Goal: Transaction & Acquisition: Download file/media

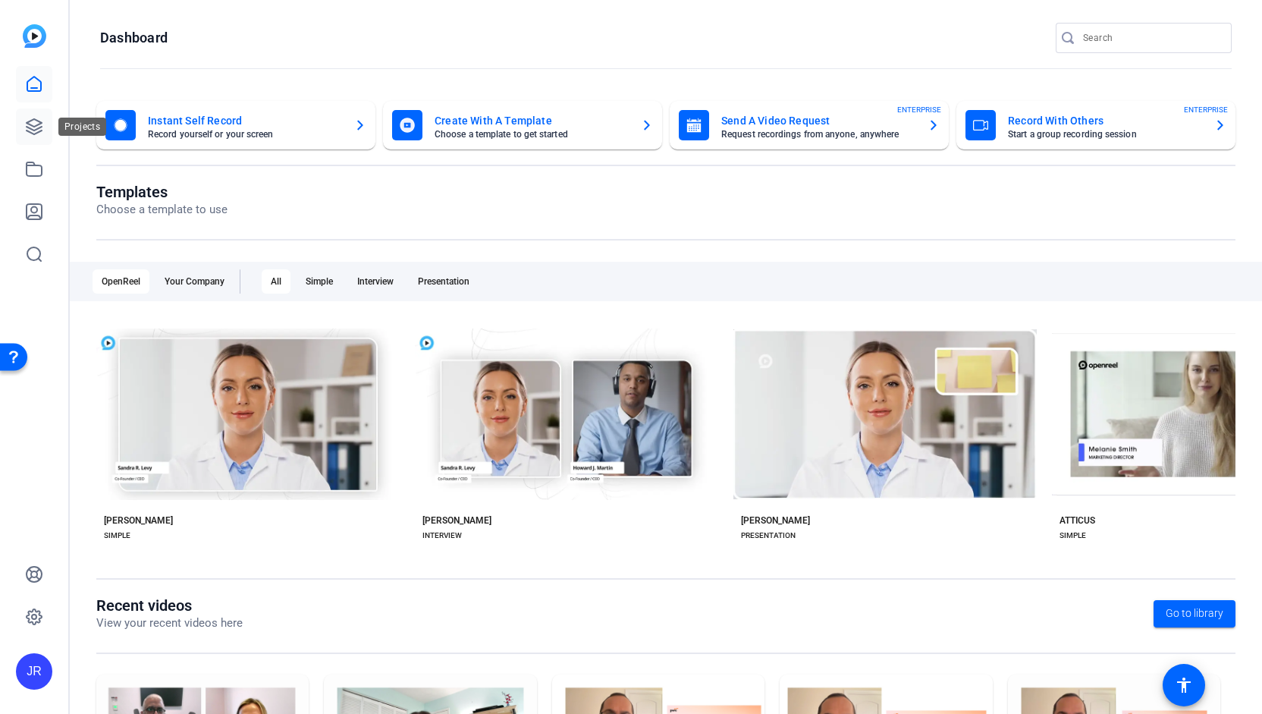
click at [46, 120] on link at bounding box center [34, 126] width 36 height 36
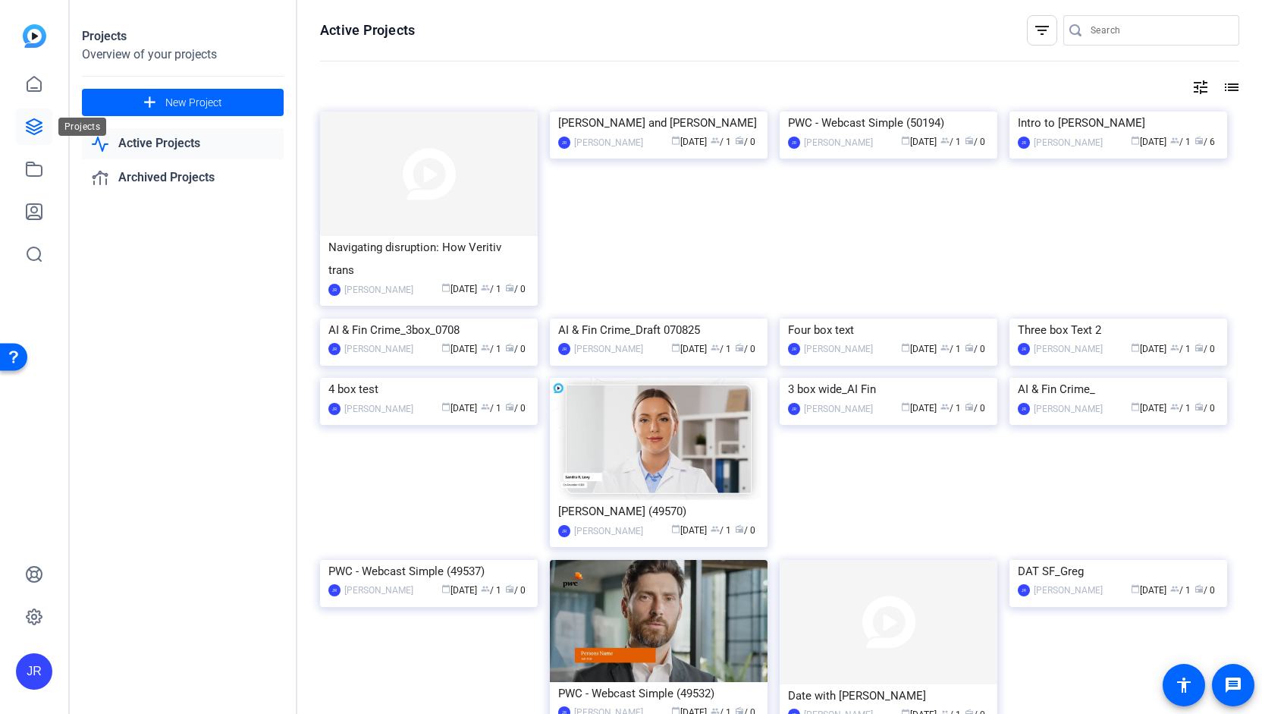
click at [32, 124] on icon at bounding box center [34, 127] width 18 height 18
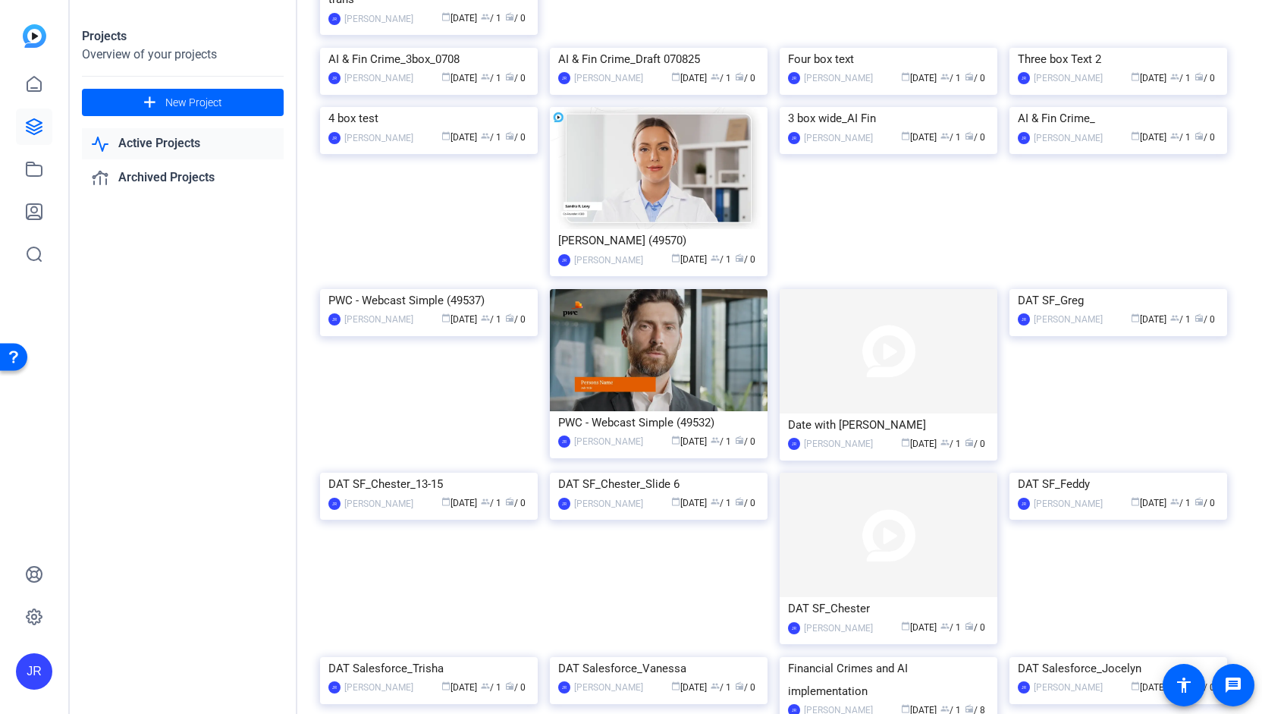
scroll to position [281, 0]
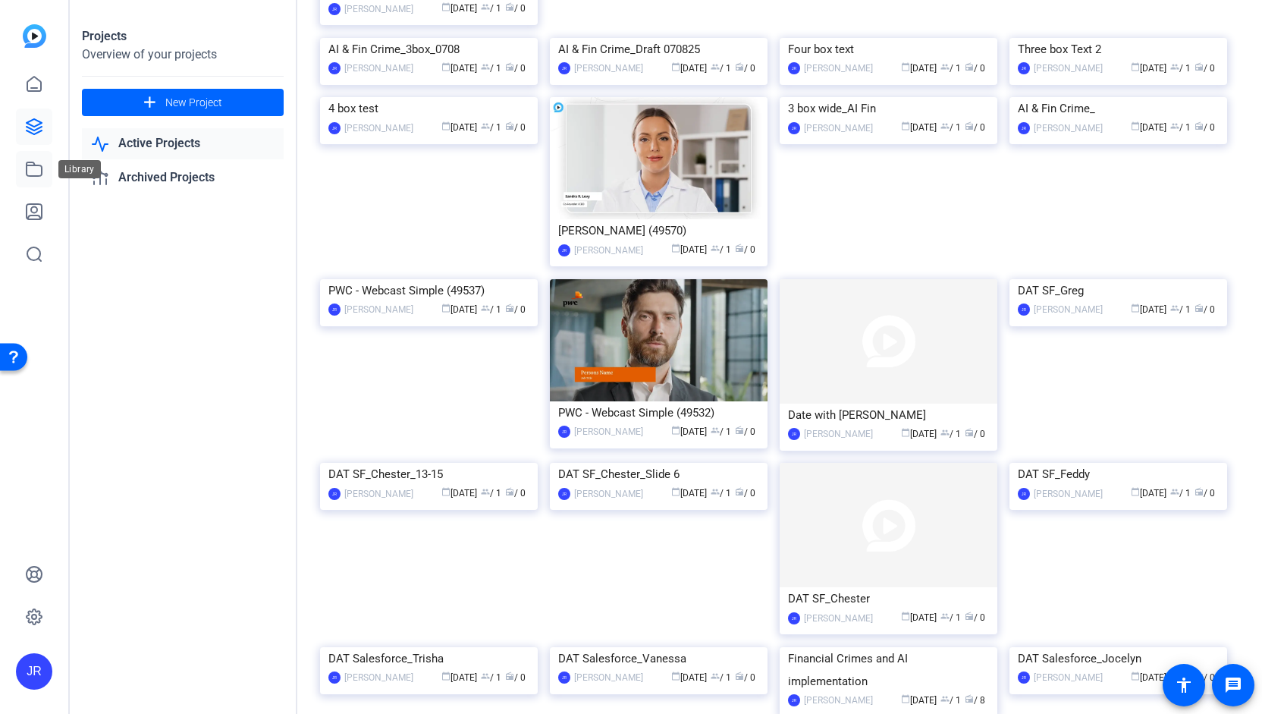
click at [30, 176] on icon at bounding box center [34, 169] width 15 height 14
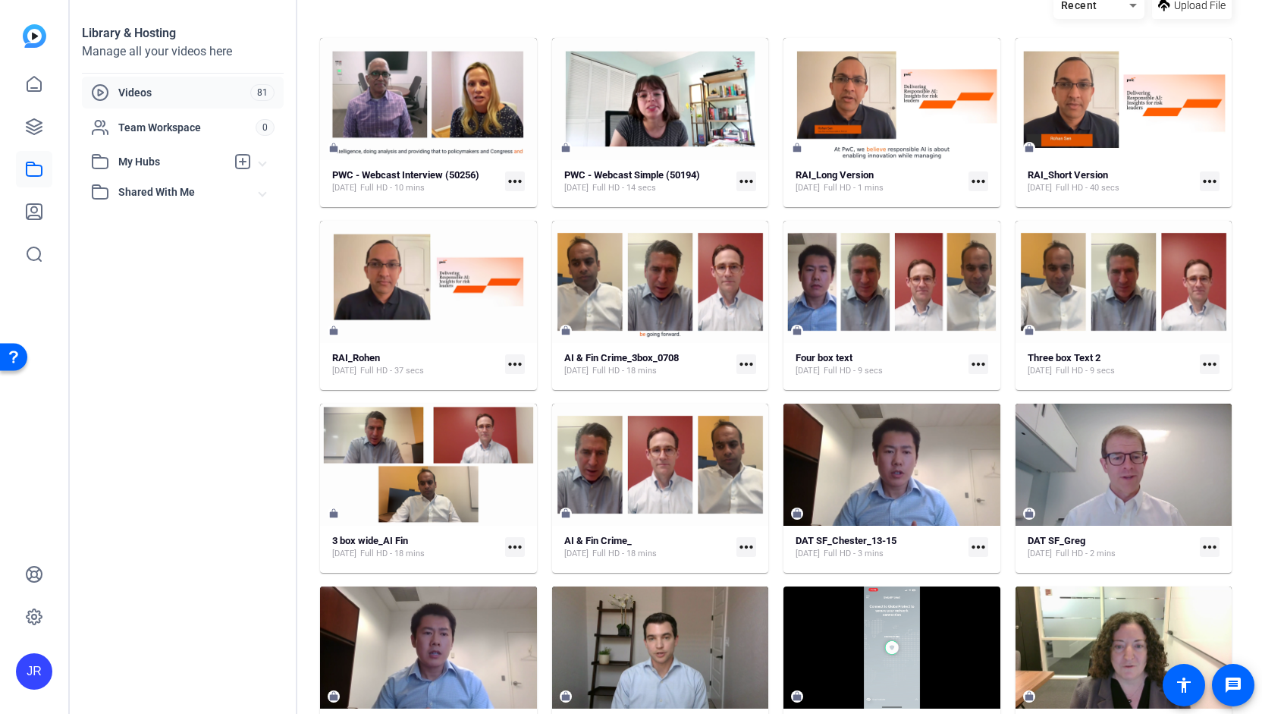
scroll to position [243, 0]
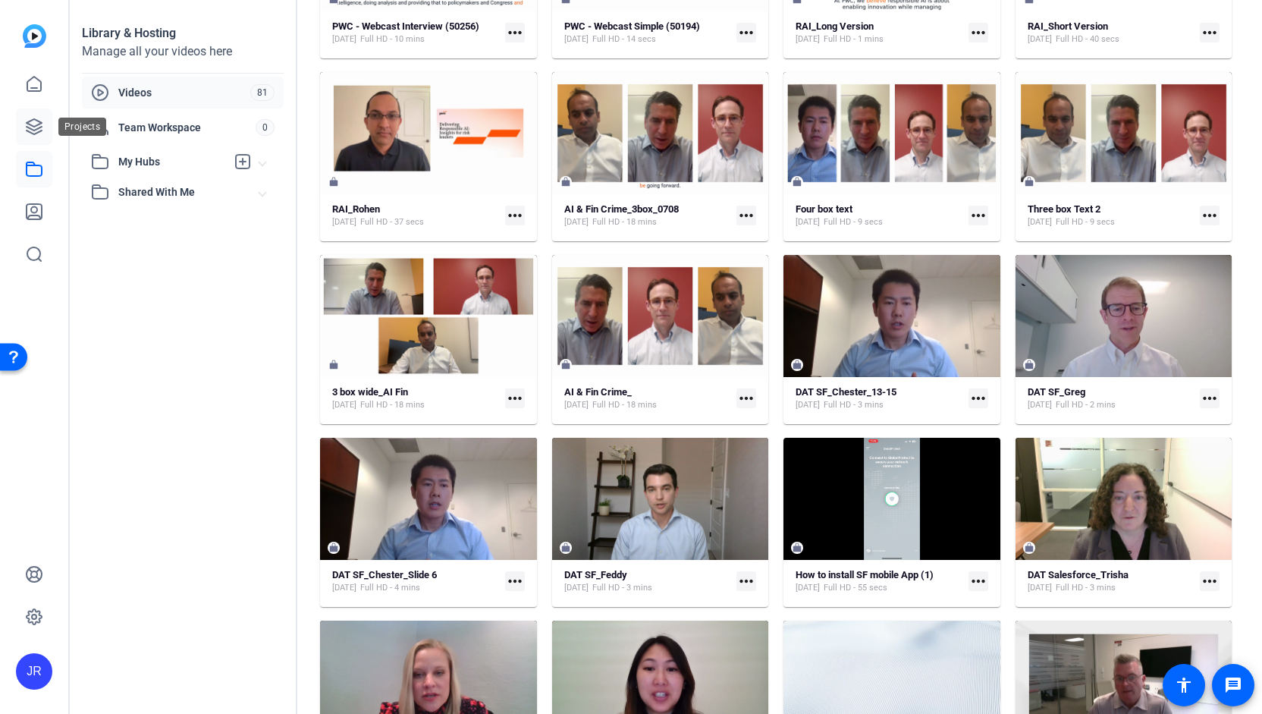
click at [33, 126] on icon at bounding box center [34, 126] width 15 height 15
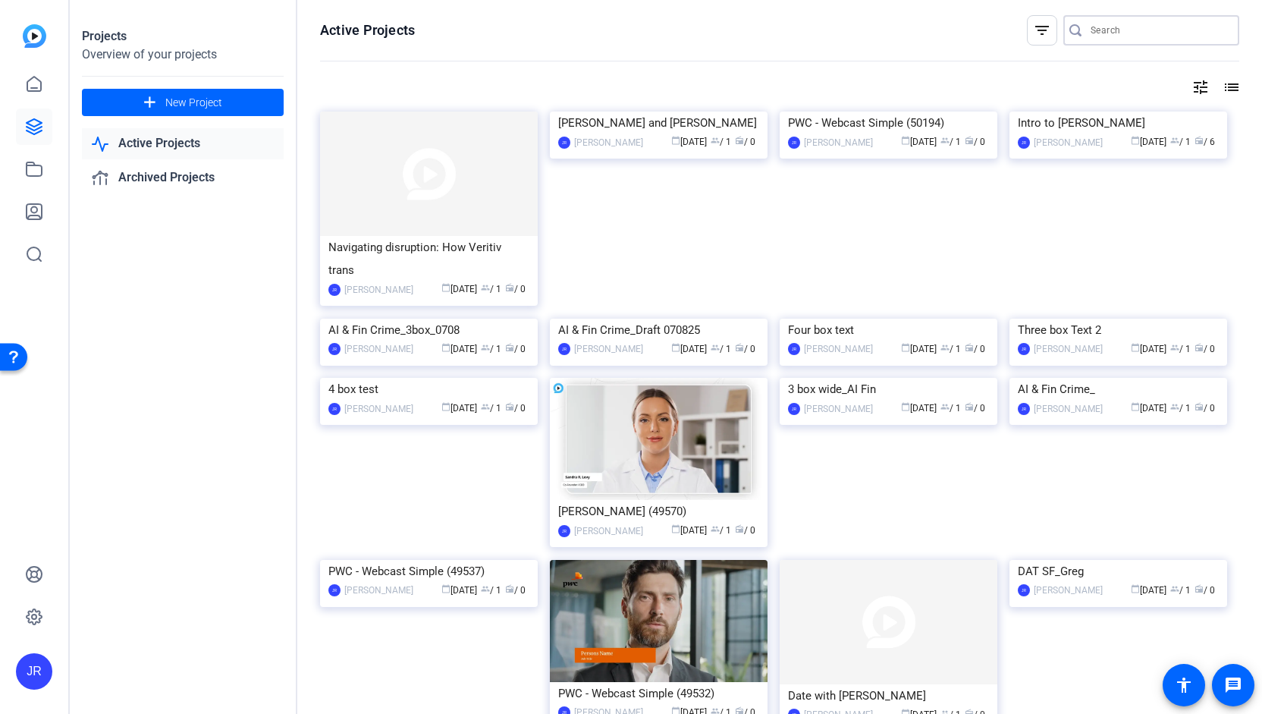
click at [1097, 26] on input "Search" at bounding box center [1159, 30] width 137 height 18
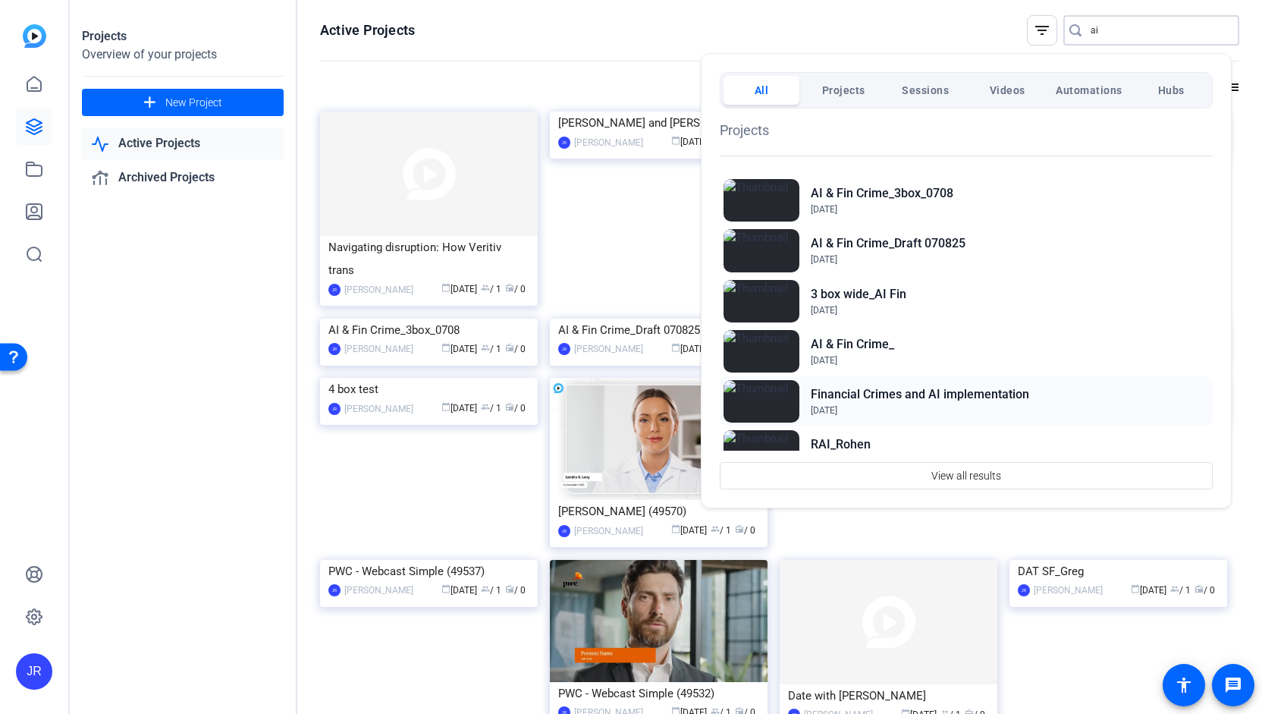
type input "ai"
click at [891, 394] on h2 "Financial Crimes and AI implementation" at bounding box center [920, 394] width 218 height 18
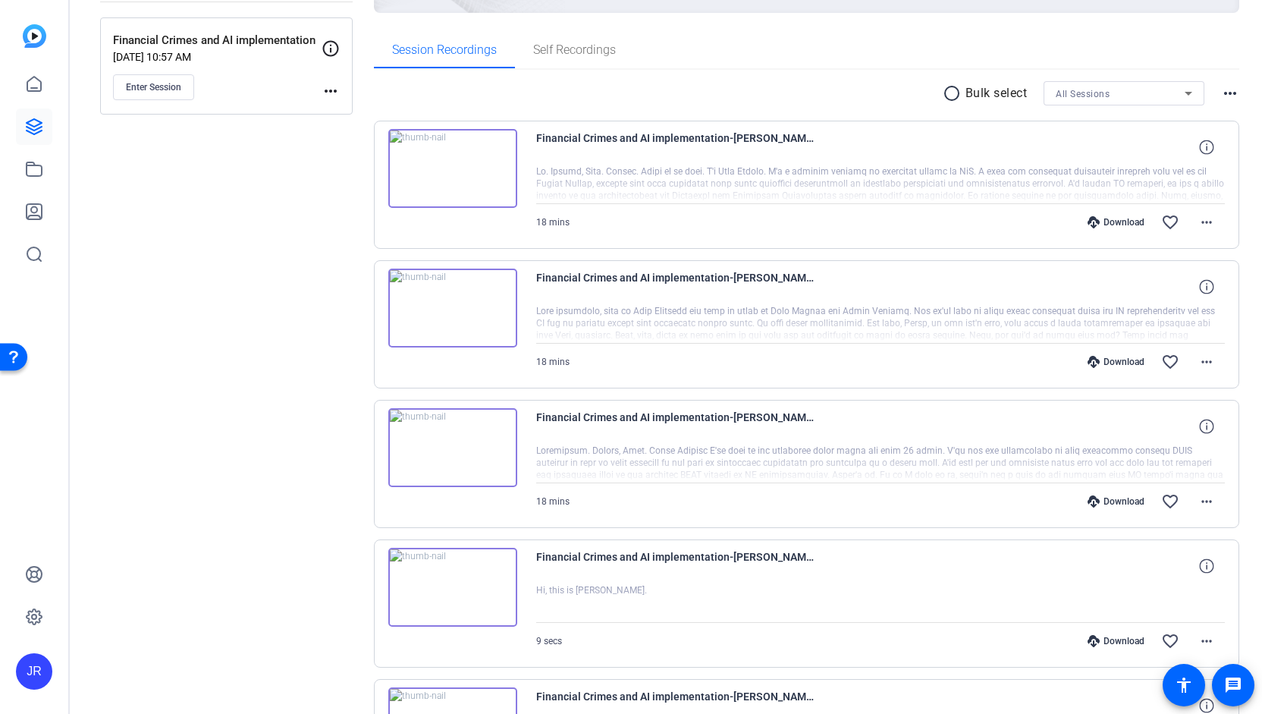
scroll to position [194, 0]
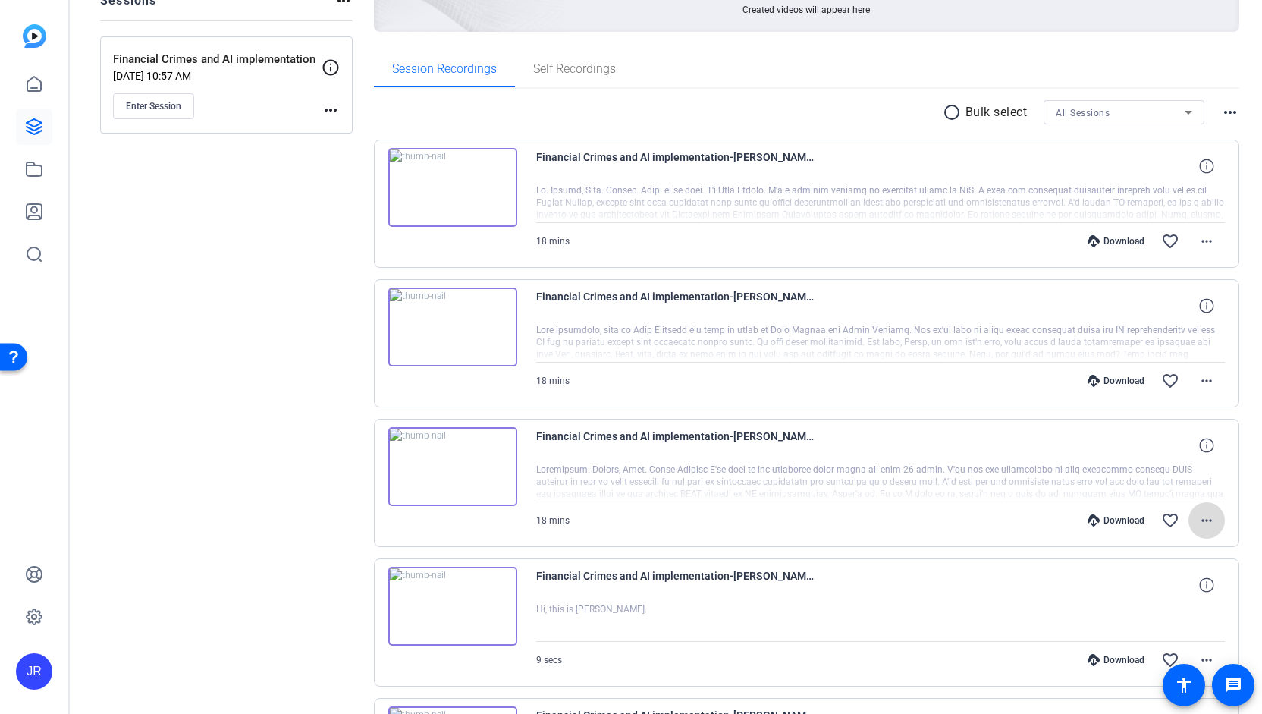
click at [1201, 524] on mat-icon "more_horiz" at bounding box center [1207, 520] width 18 height 18
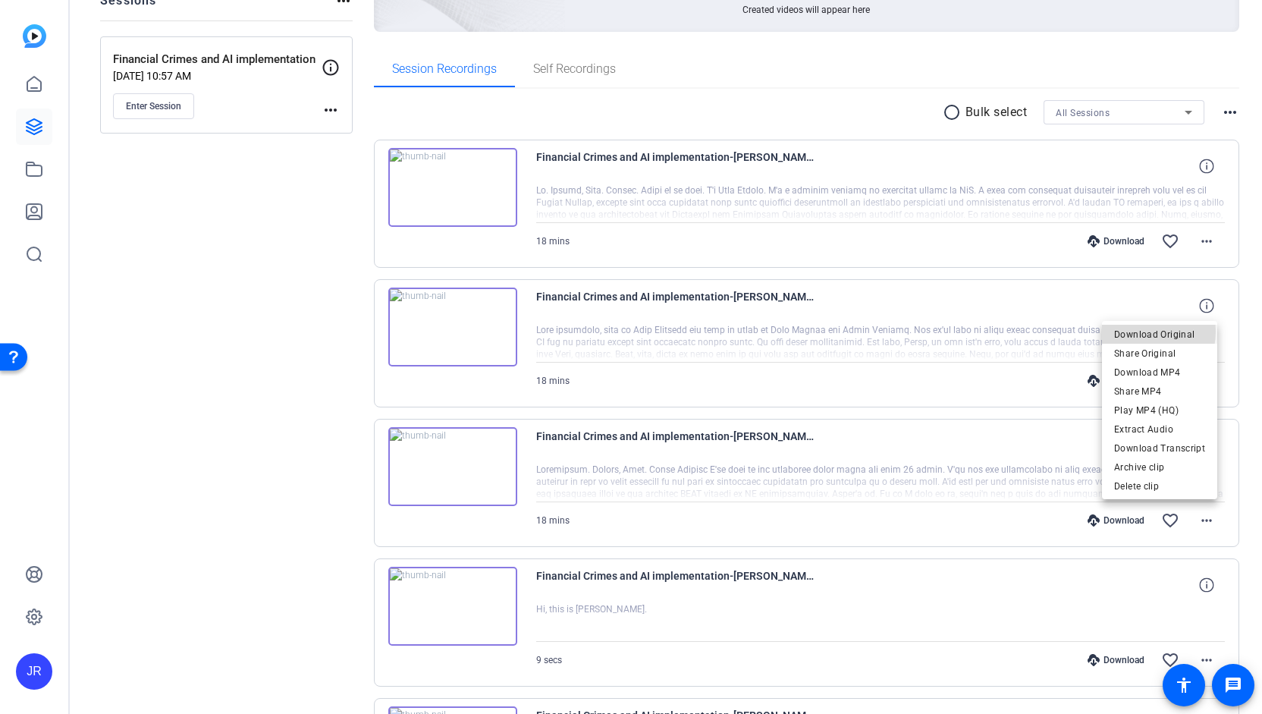
click at [1140, 331] on span "Download Original" at bounding box center [1159, 334] width 91 height 18
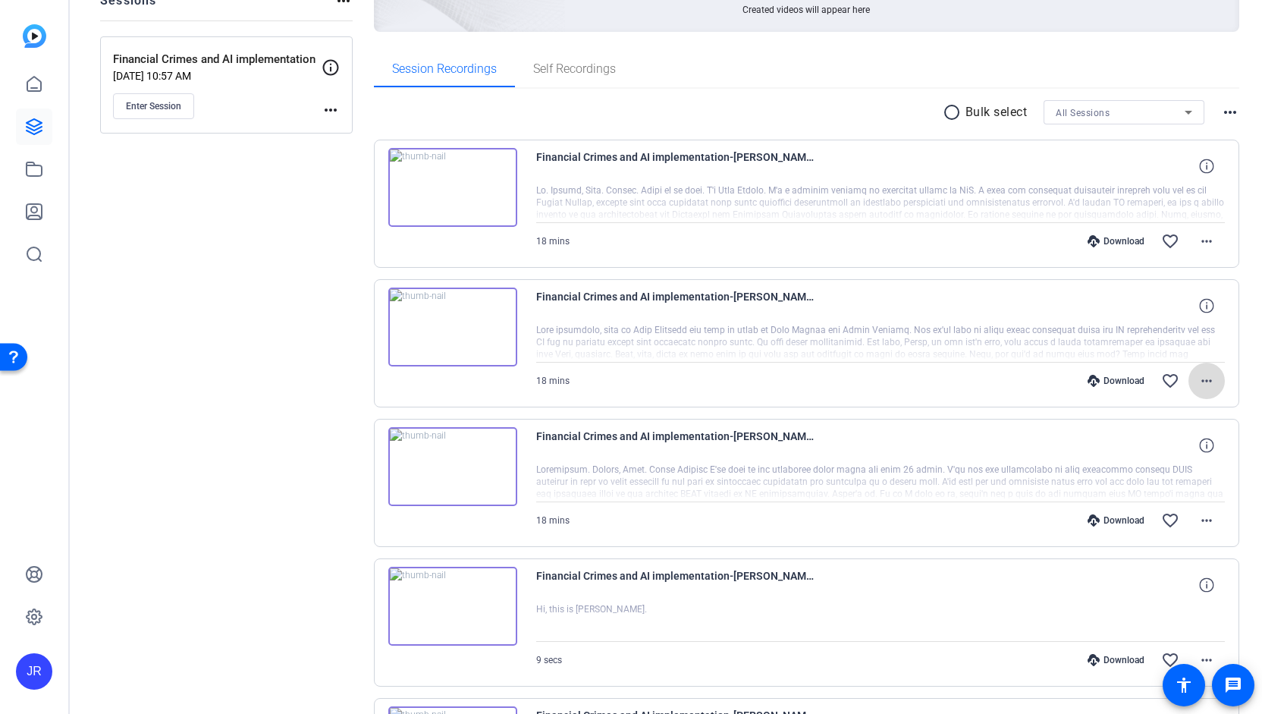
click at [1205, 379] on mat-icon "more_horiz" at bounding box center [1207, 381] width 18 height 18
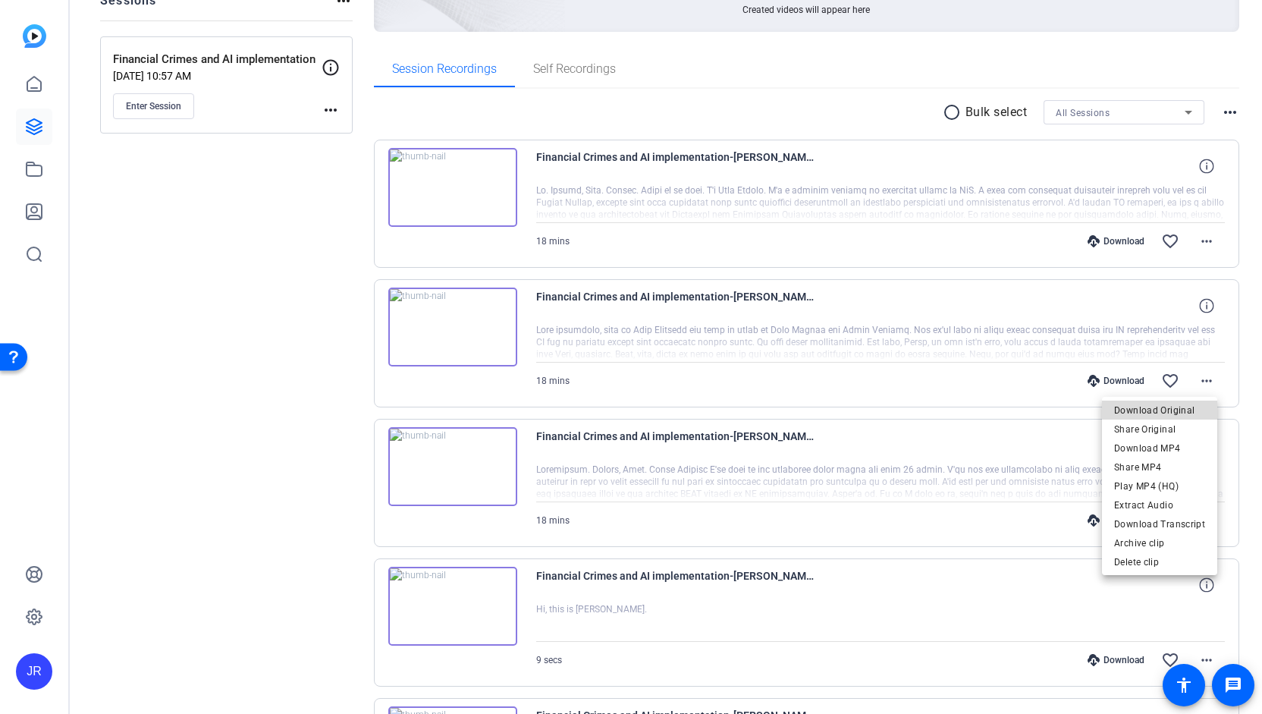
click at [1172, 409] on span "Download Original" at bounding box center [1159, 410] width 91 height 18
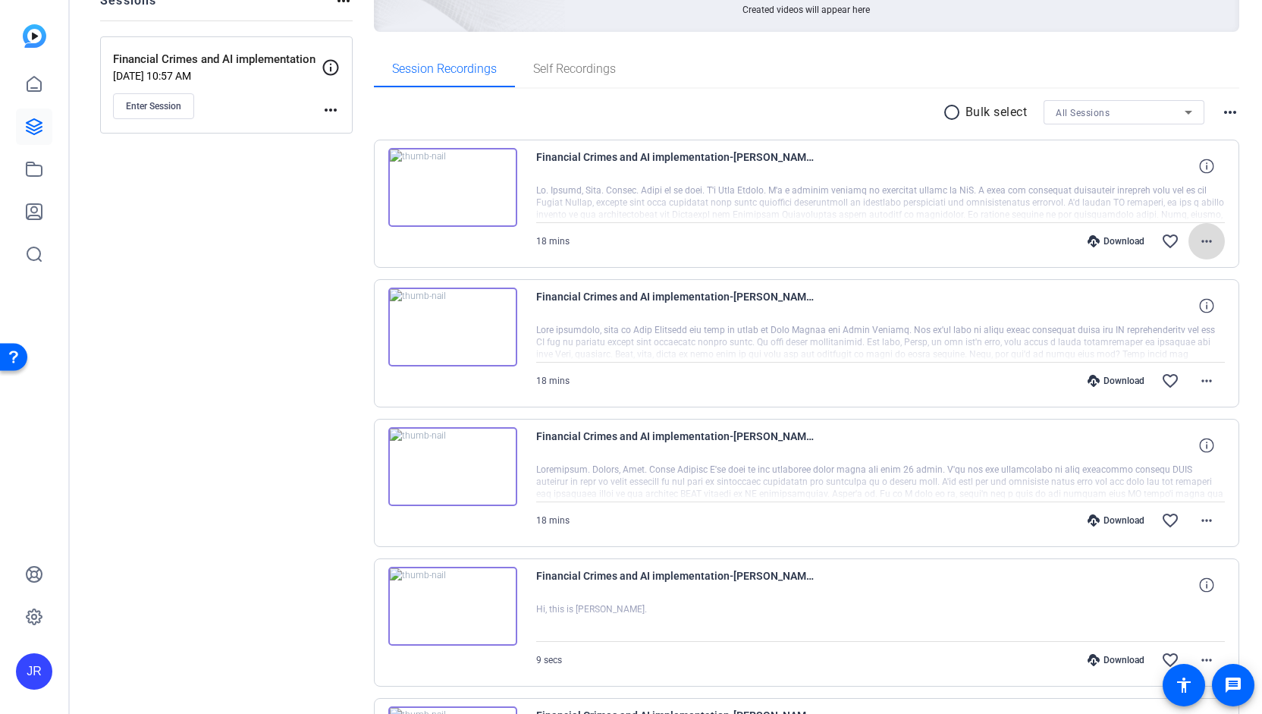
click at [1202, 239] on mat-icon "more_horiz" at bounding box center [1207, 241] width 18 height 18
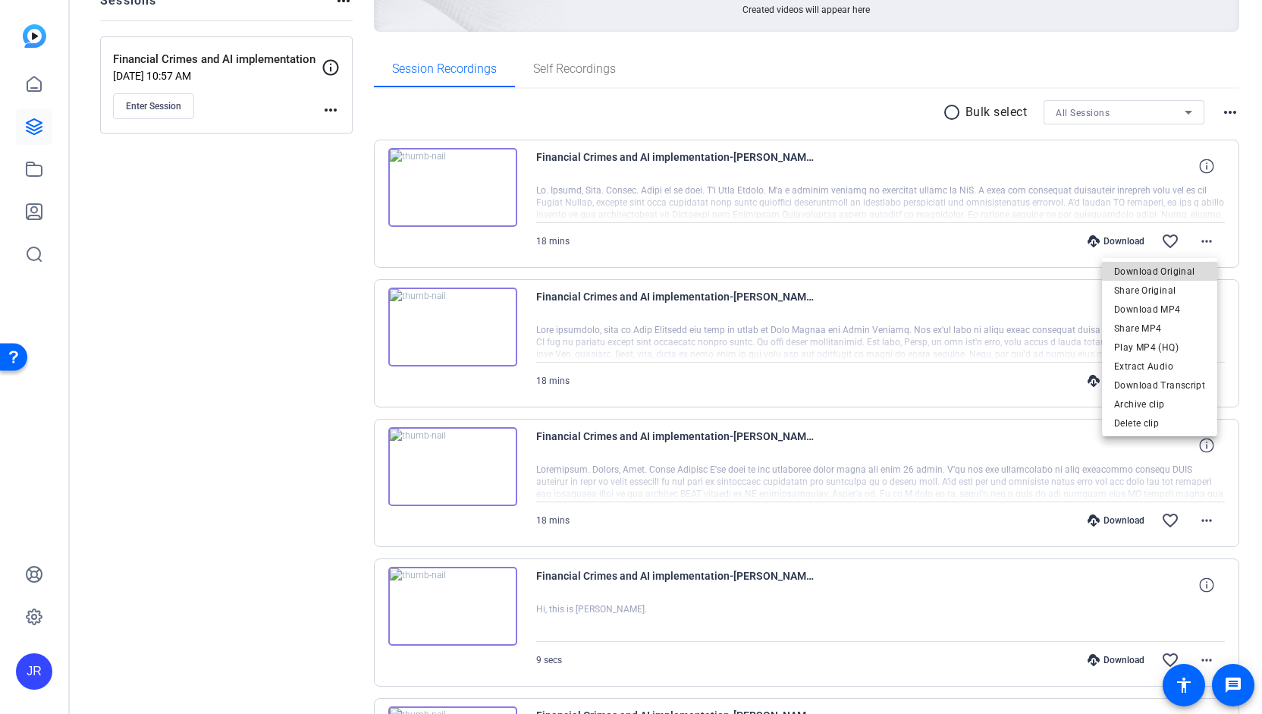
click at [1186, 270] on span "Download Original" at bounding box center [1159, 271] width 91 height 18
